Goal: Task Accomplishment & Management: Manage account settings

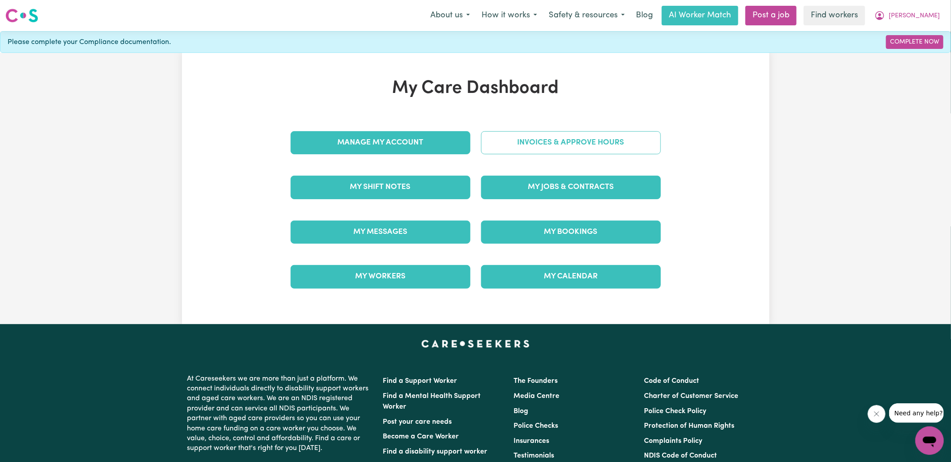
click at [520, 141] on link "Invoices & Approve Hours" at bounding box center [571, 142] width 180 height 23
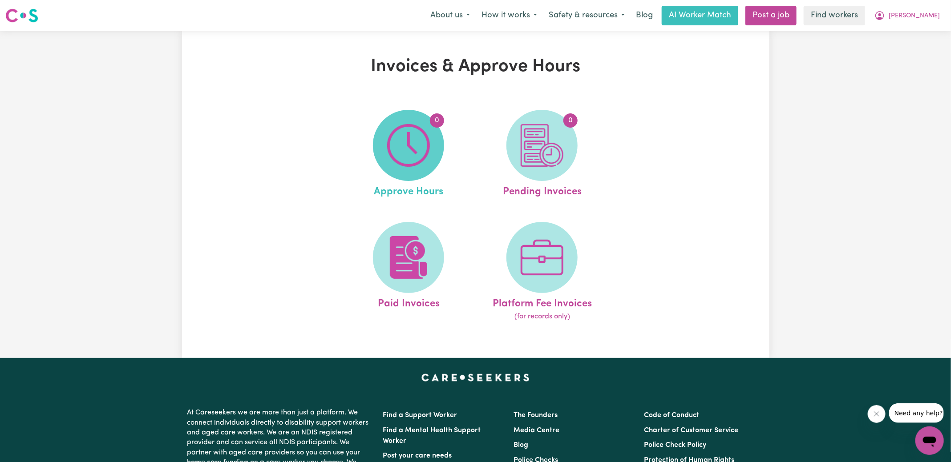
click at [405, 150] on img at bounding box center [408, 145] width 43 height 43
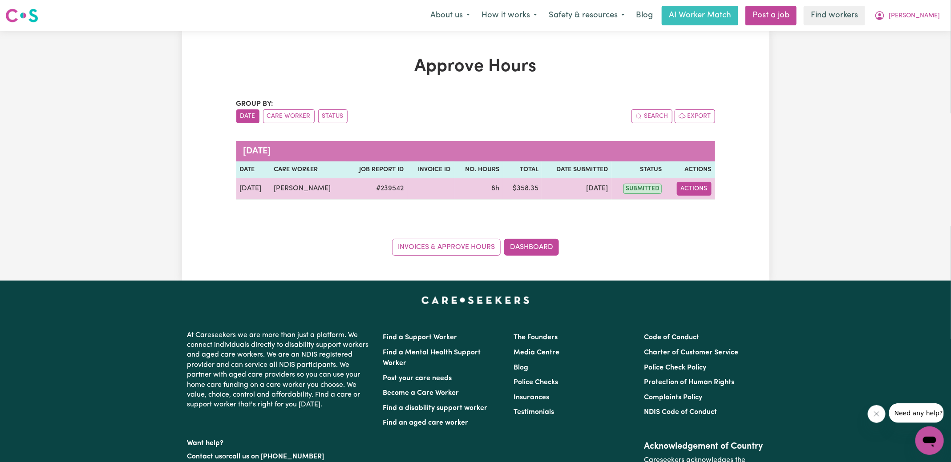
click at [703, 190] on button "Actions" at bounding box center [694, 189] width 35 height 14
click at [704, 208] on link "View Job Report" at bounding box center [716, 209] width 76 height 18
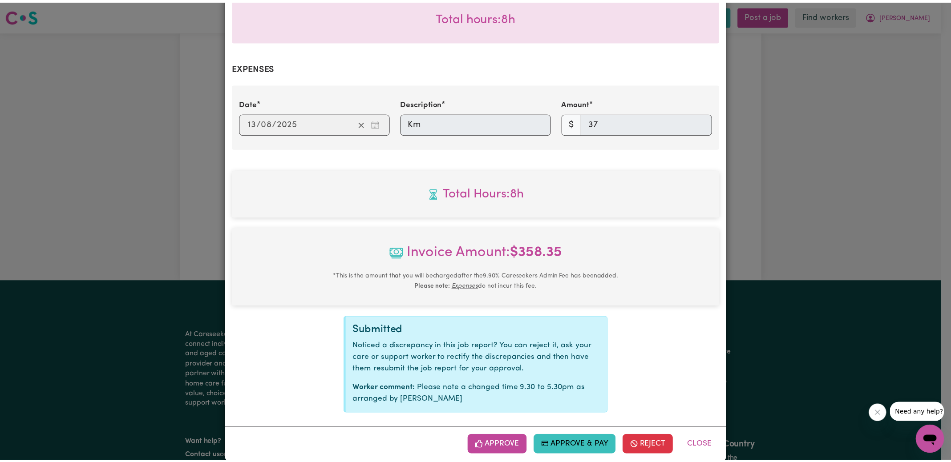
scroll to position [288, 0]
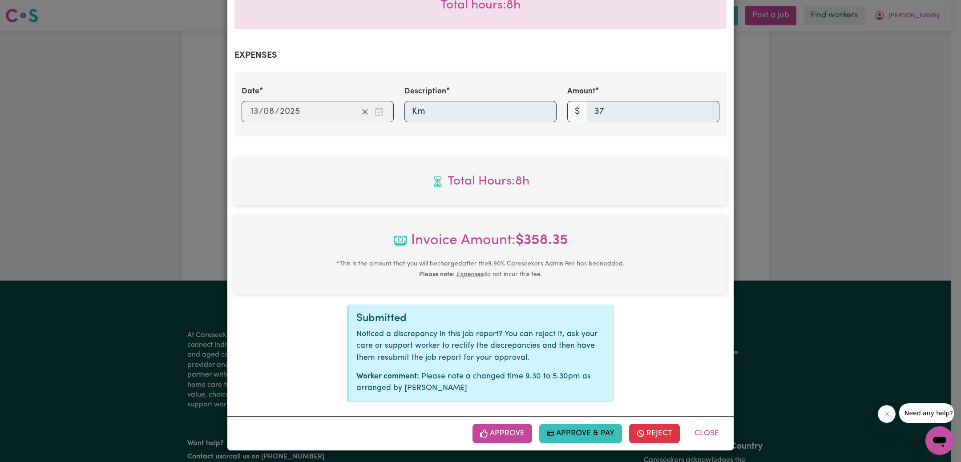
click at [514, 431] on button "Approve" at bounding box center [503, 434] width 60 height 20
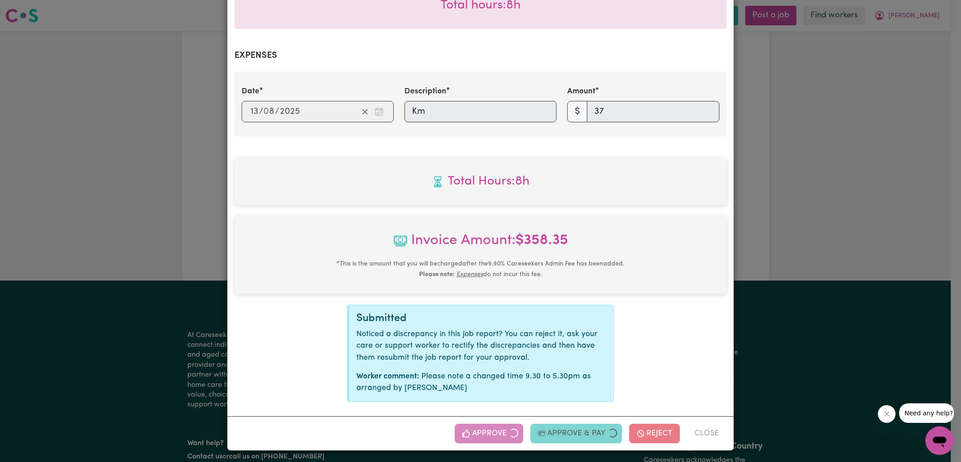
click at [764, 200] on div "Job Report # 239542 - [PERSON_NAME] Summary Job report # 239542 Client name: [P…" at bounding box center [480, 231] width 961 height 462
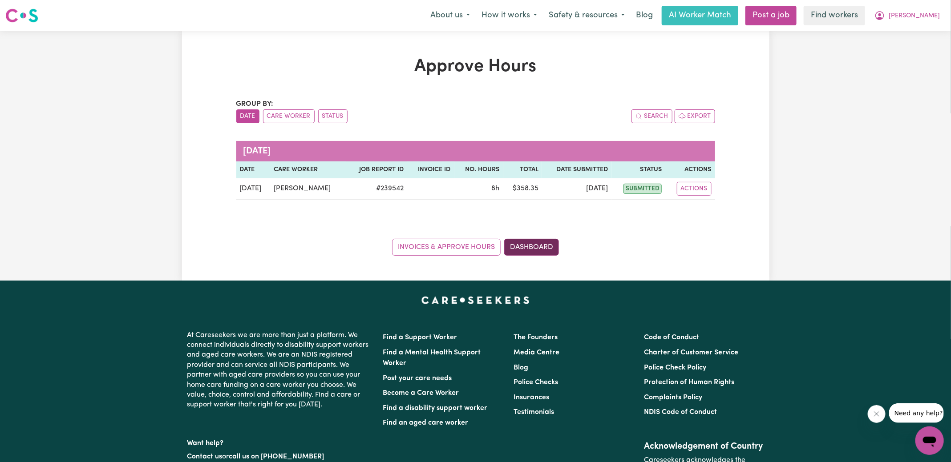
click at [536, 254] on link "Dashboard" at bounding box center [531, 247] width 55 height 17
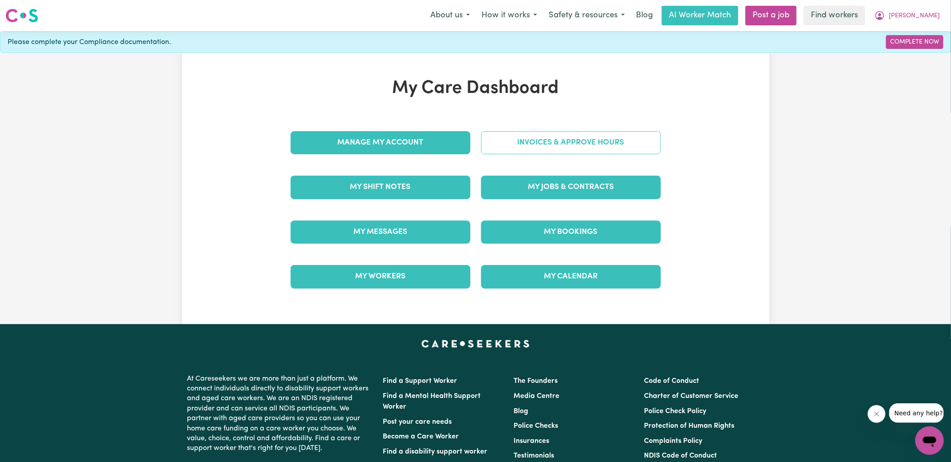
click at [549, 146] on link "Invoices & Approve Hours" at bounding box center [571, 142] width 180 height 23
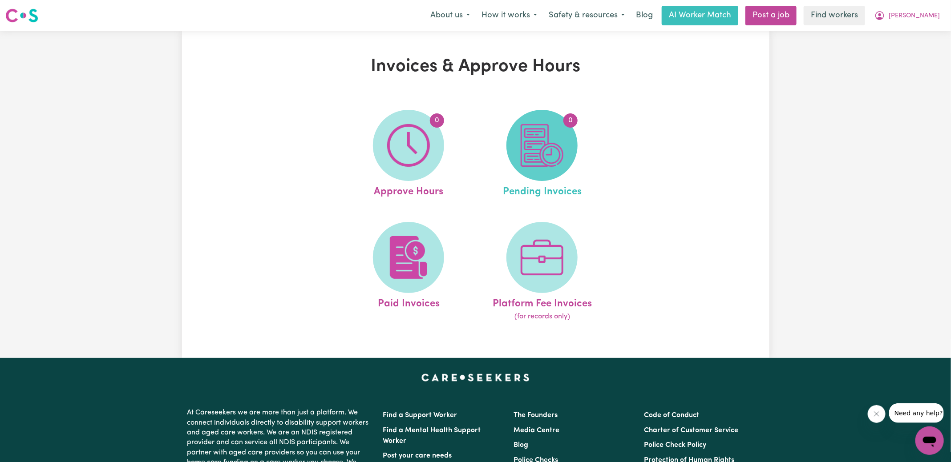
click at [550, 150] on img at bounding box center [542, 145] width 43 height 43
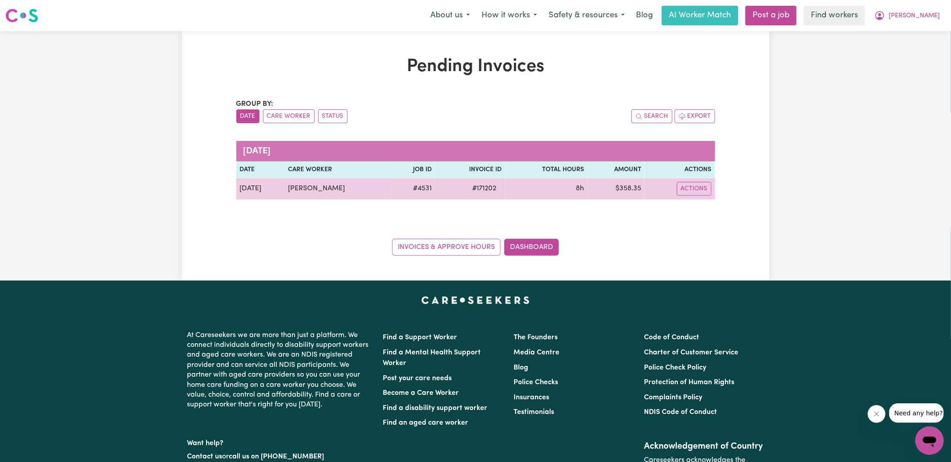
click at [479, 186] on span "# 171202" at bounding box center [484, 188] width 35 height 11
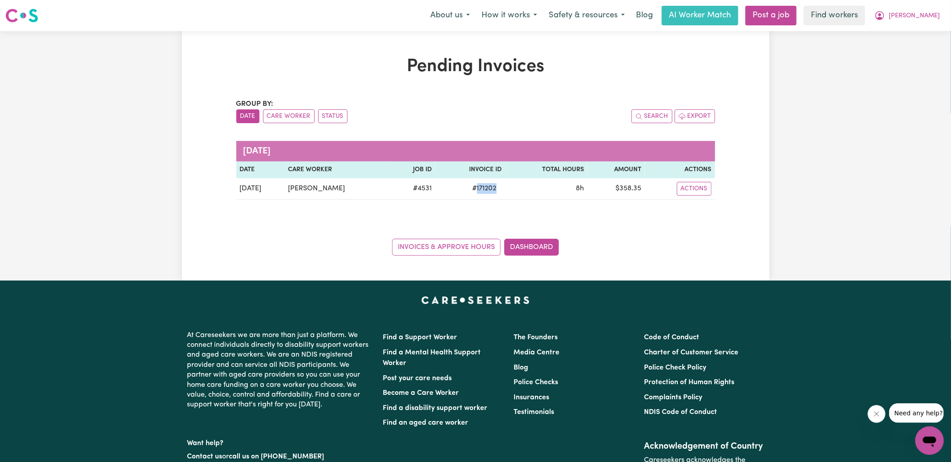
copy span "171202"
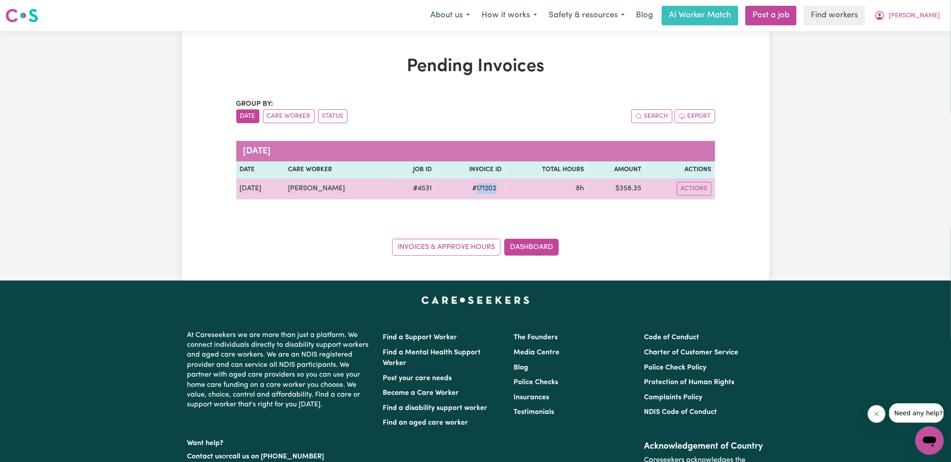
click at [628, 191] on td "$ 358.35" at bounding box center [615, 188] width 57 height 21
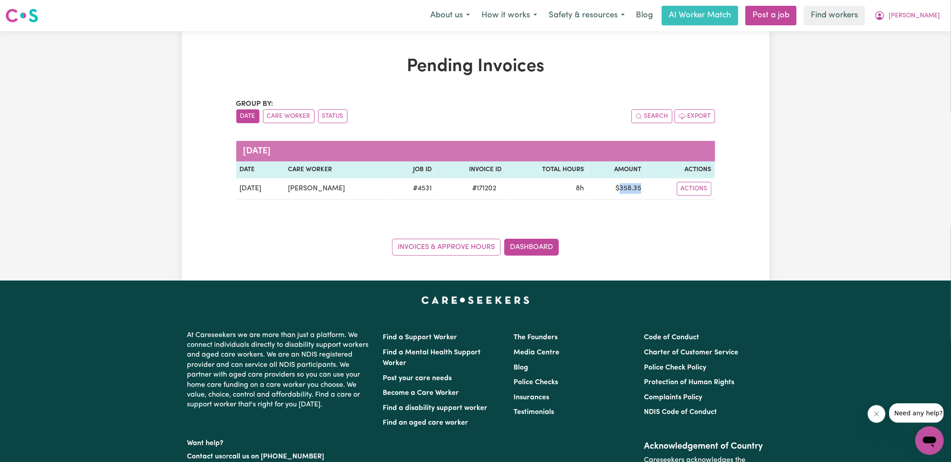
copy td "358.35"
click at [885, 14] on icon "My Account" at bounding box center [879, 15] width 11 height 11
click at [891, 50] on link "Logout" at bounding box center [910, 51] width 70 height 17
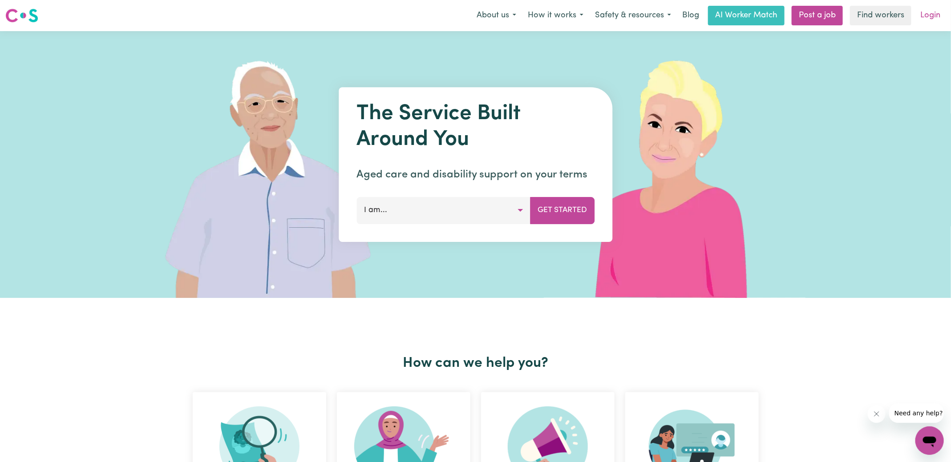
click at [939, 12] on link "Login" at bounding box center [930, 16] width 31 height 20
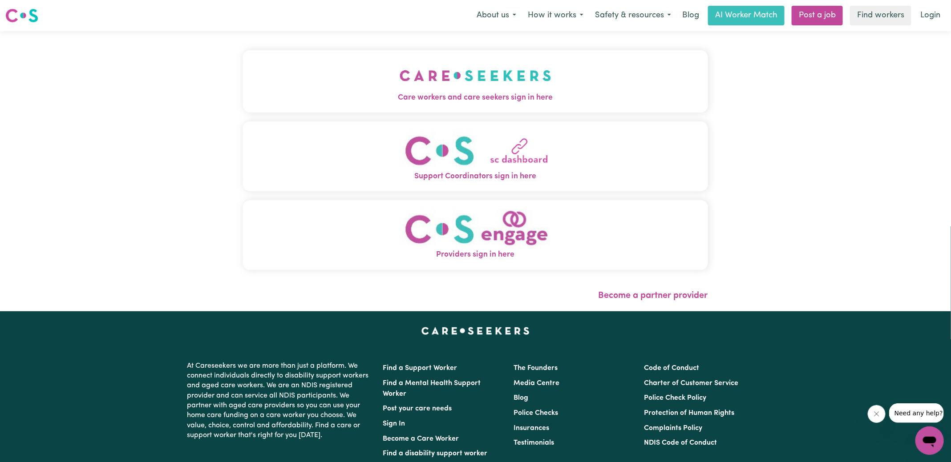
click at [405, 79] on img "Care workers and care seekers sign in here" at bounding box center [476, 75] width 152 height 33
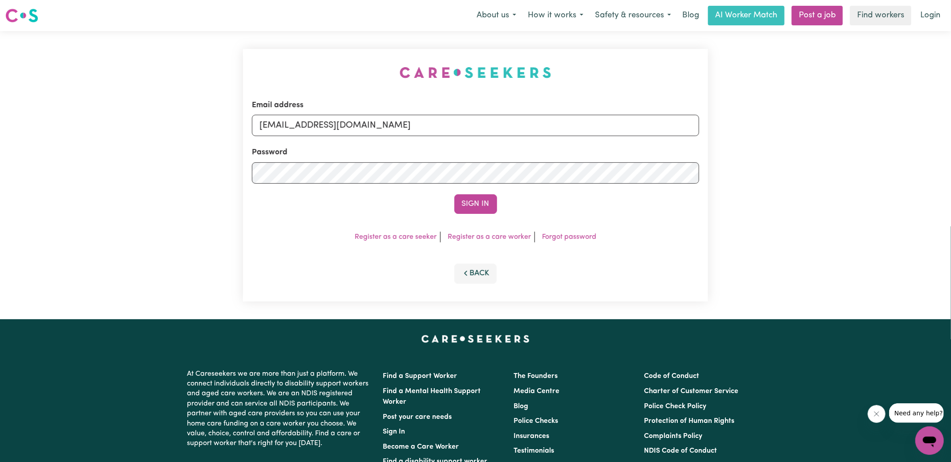
click at [231, 66] on div "Email address [EMAIL_ADDRESS][DOMAIN_NAME] Password Sign In Register as a care …" at bounding box center [475, 175] width 951 height 288
drag, startPoint x: 305, startPoint y: 126, endPoint x: 891, endPoint y: 158, distance: 586.5
click at [891, 158] on div "Email address [EMAIL_ADDRESS][DOMAIN_NAME] Password Sign In Register as a care …" at bounding box center [475, 175] width 951 height 288
type input "superuser~[EMAIL_ADDRESS][DOMAIN_NAME]"
click at [471, 205] on button "Sign In" at bounding box center [475, 204] width 43 height 20
